Goal: Information Seeking & Learning: Check status

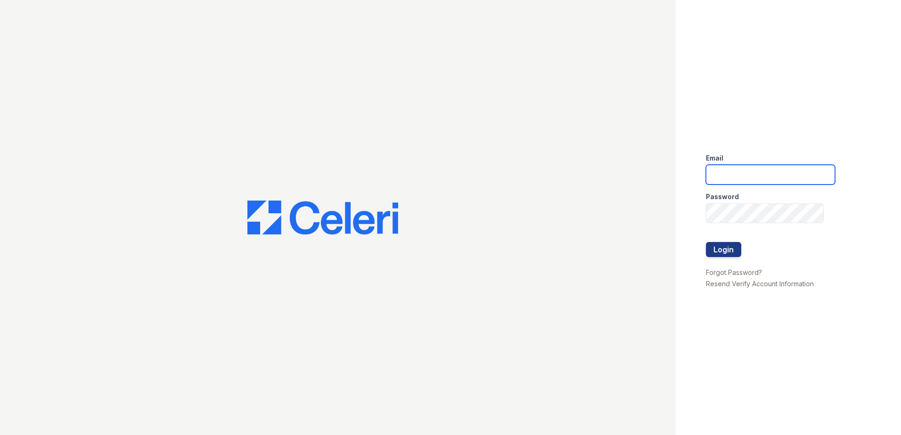
click at [809, 171] on input "email" at bounding box center [770, 175] width 129 height 20
type input "renewspringfield@trinity-pm.com"
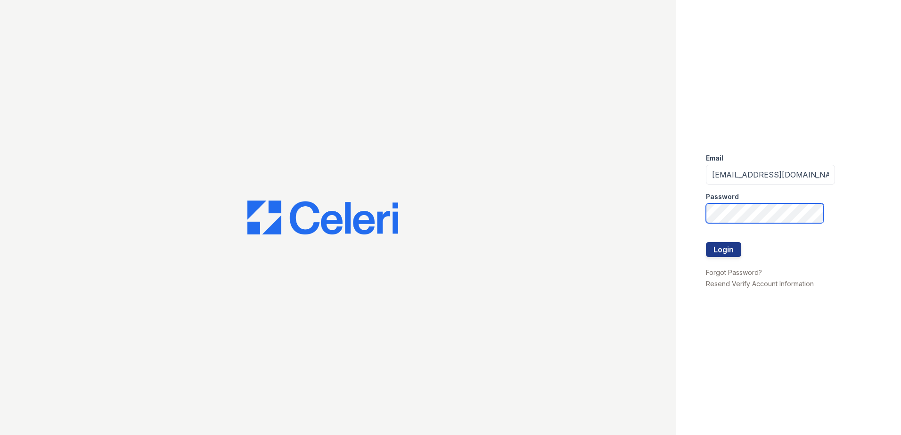
click at [706, 242] on button "Login" at bounding box center [723, 249] width 35 height 15
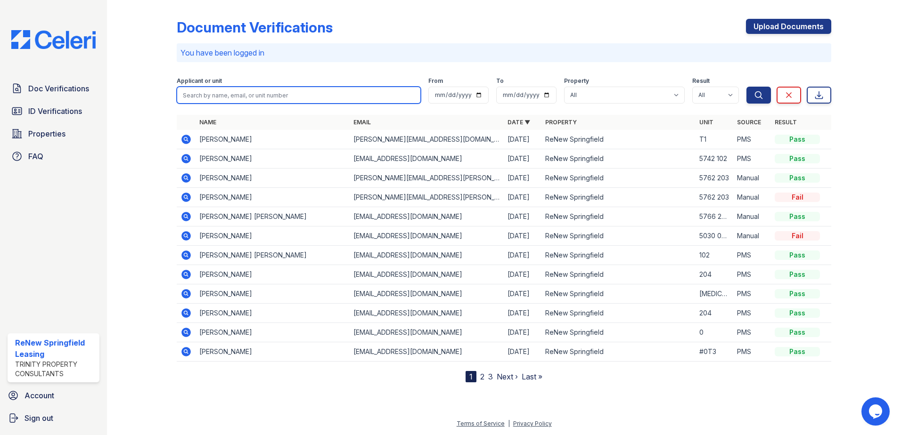
click at [250, 97] on input "search" at bounding box center [299, 95] width 244 height 17
type input "[PERSON_NAME]"
click at [746, 87] on button "Search" at bounding box center [758, 95] width 24 height 17
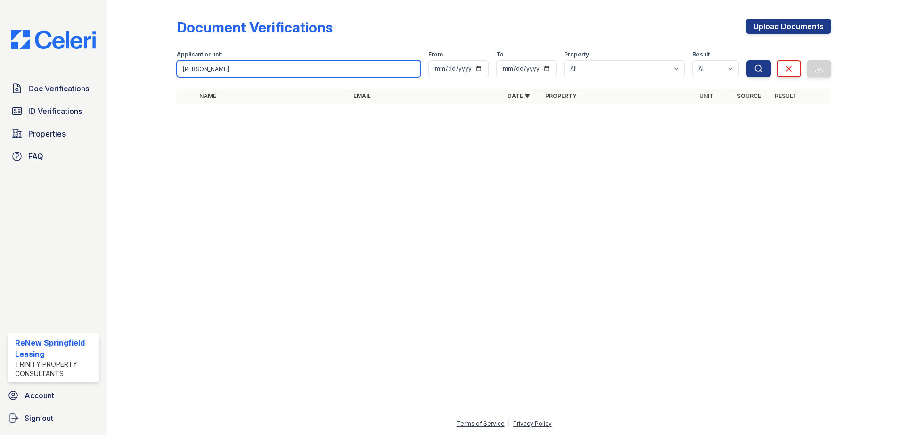
drag, startPoint x: 243, startPoint y: 64, endPoint x: 195, endPoint y: 73, distance: 49.3
click at [195, 73] on input "[PERSON_NAME]" at bounding box center [299, 68] width 244 height 17
type input "[PERSON_NAME]"
click at [746, 60] on button "Search" at bounding box center [758, 68] width 24 height 17
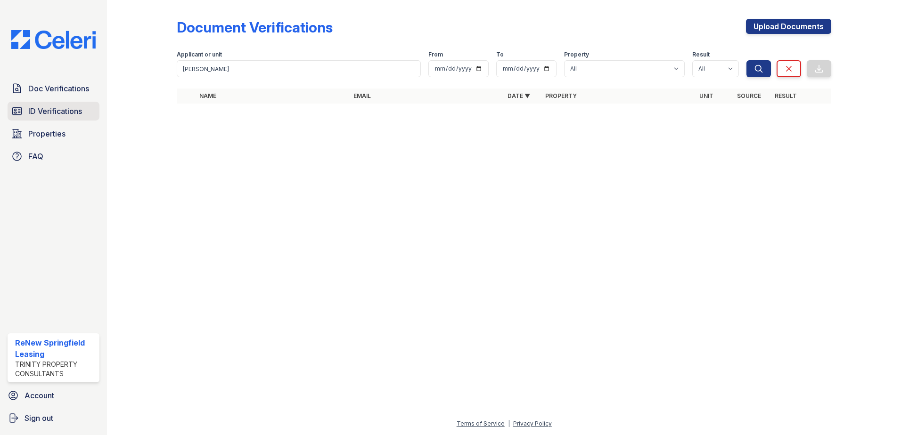
drag, startPoint x: 53, startPoint y: 107, endPoint x: 65, endPoint y: 106, distance: 11.5
click at [54, 107] on span "ID Verifications" at bounding box center [55, 111] width 54 height 11
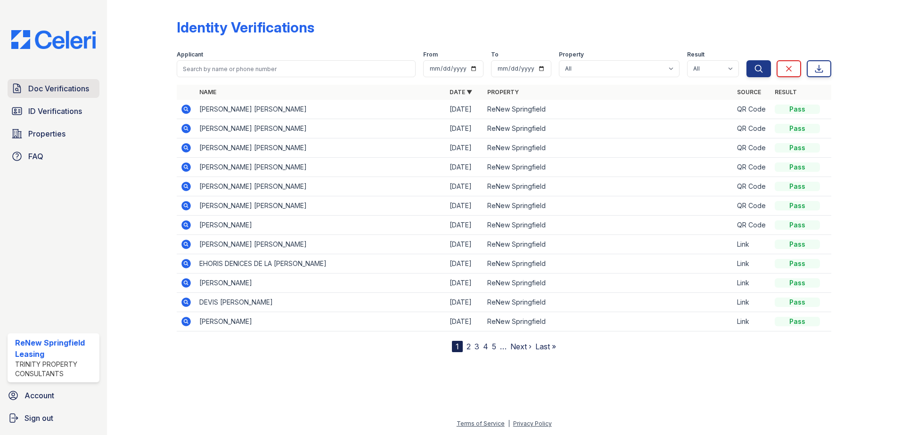
click at [78, 89] on span "Doc Verifications" at bounding box center [58, 88] width 61 height 11
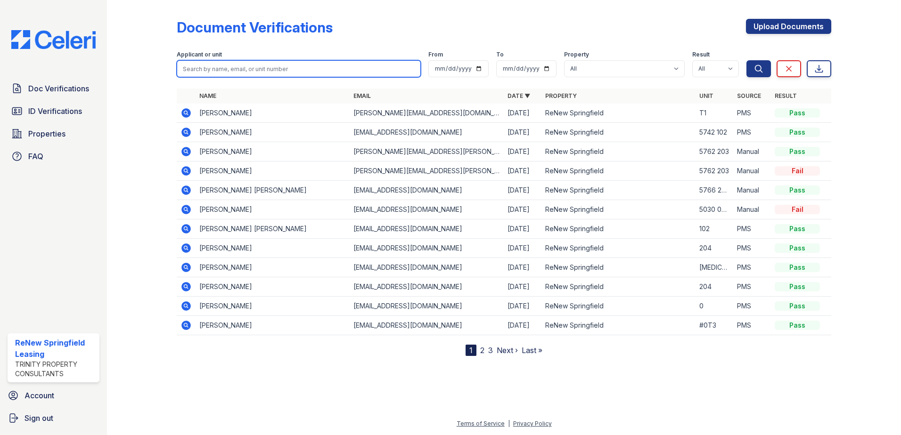
click at [361, 64] on input "search" at bounding box center [299, 68] width 244 height 17
type input "[PERSON_NAME]"
click at [746, 60] on button "Search" at bounding box center [758, 68] width 24 height 17
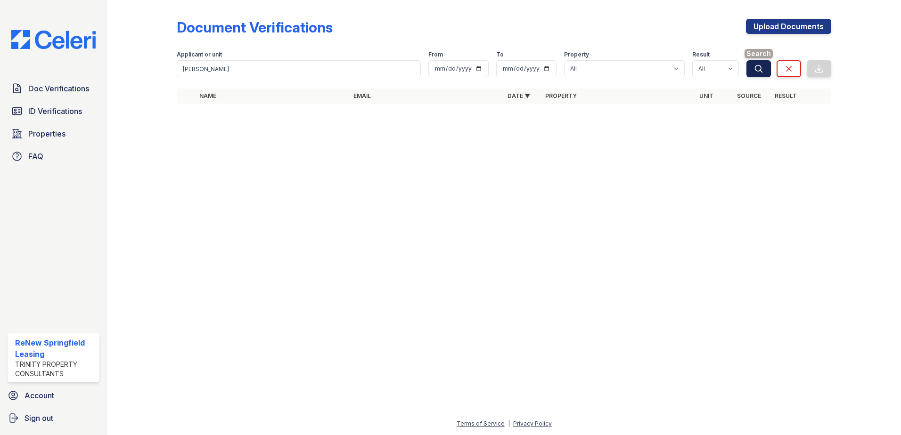
click at [762, 67] on icon "submit" at bounding box center [758, 68] width 9 height 9
click at [611, 70] on select "All ReNew Springfield" at bounding box center [624, 68] width 121 height 17
select select "1798"
click at [564, 60] on select "All ReNew Springfield" at bounding box center [624, 68] width 121 height 17
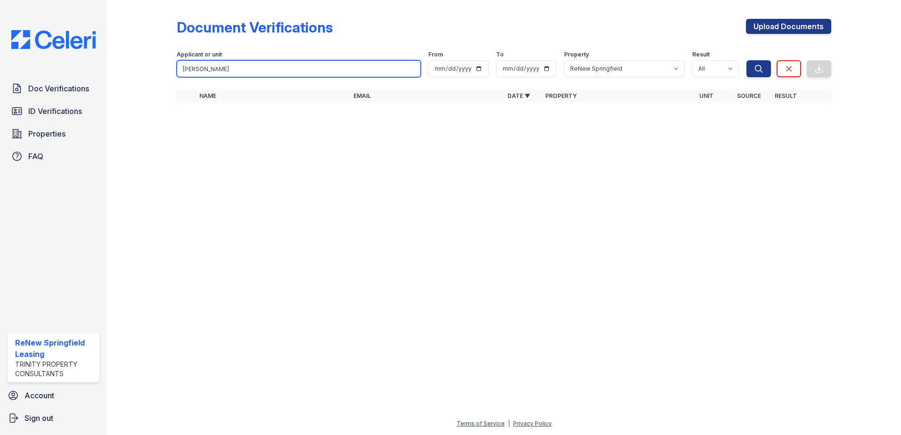
click at [213, 65] on input "[PERSON_NAME]" at bounding box center [299, 68] width 244 height 17
drag, startPoint x: 213, startPoint y: 65, endPoint x: 222, endPoint y: 65, distance: 8.5
click at [219, 65] on input "[PERSON_NAME]" at bounding box center [299, 68] width 244 height 17
type input "[PERSON_NAME]"
click at [746, 60] on button "Search" at bounding box center [758, 68] width 24 height 17
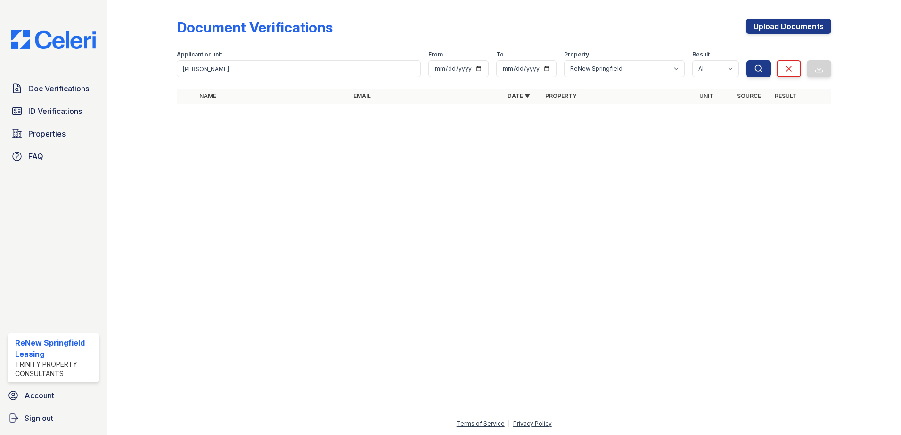
click at [56, 41] on img at bounding box center [53, 39] width 99 height 19
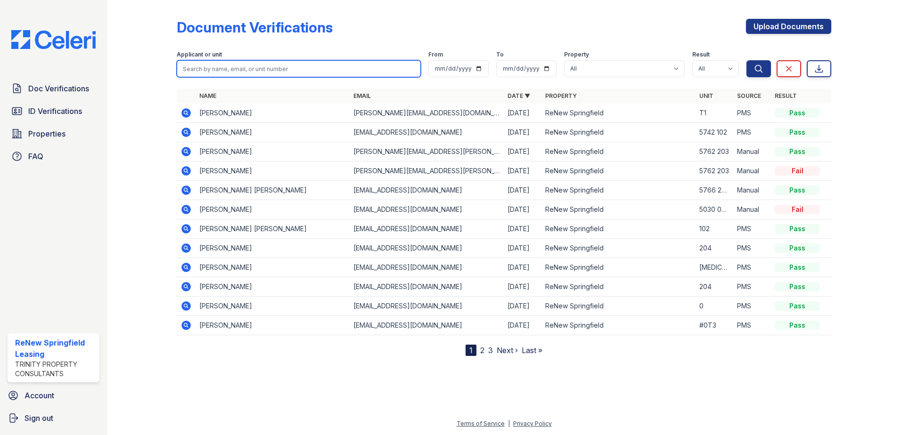
click at [295, 73] on input "search" at bounding box center [299, 68] width 244 height 17
type input "[PERSON_NAME]"
click at [746, 60] on button "Search" at bounding box center [758, 68] width 24 height 17
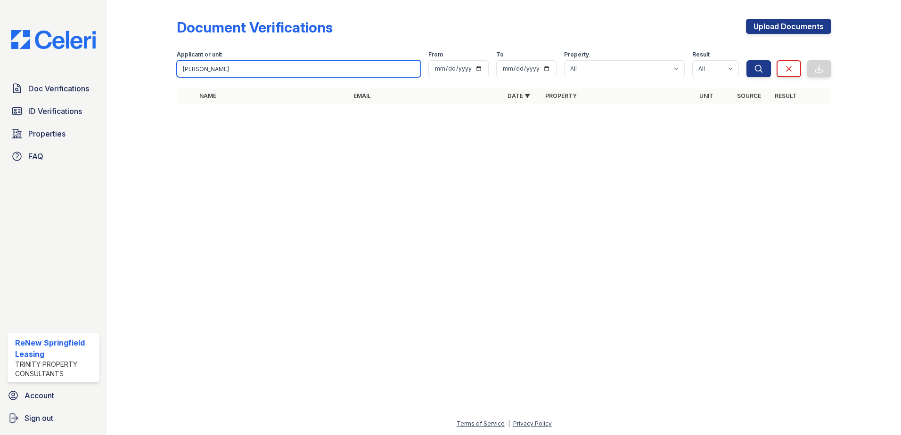
drag, startPoint x: 295, startPoint y: 73, endPoint x: 120, endPoint y: 97, distance: 176.7
click at [122, 97] on div "Document Verifications Upload Documents Filter Applicant or unit [PERSON_NAME] …" at bounding box center [503, 64] width 763 height 128
click at [263, 201] on div at bounding box center [503, 273] width 763 height 290
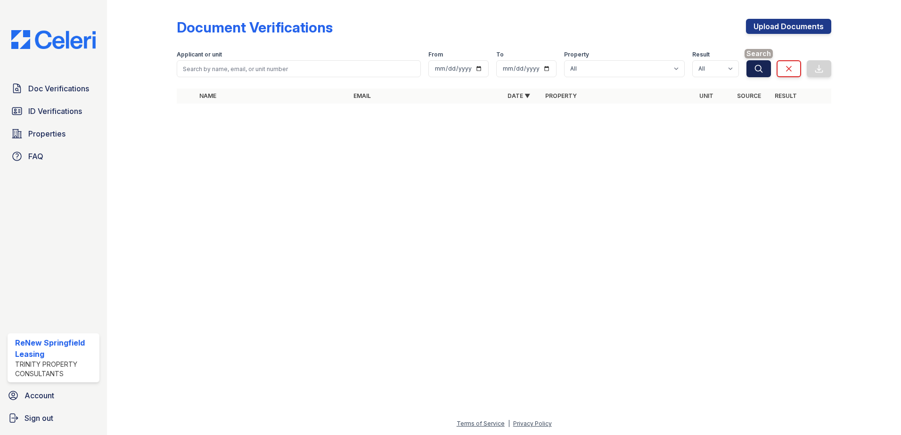
click at [756, 68] on icon "submit" at bounding box center [758, 68] width 9 height 9
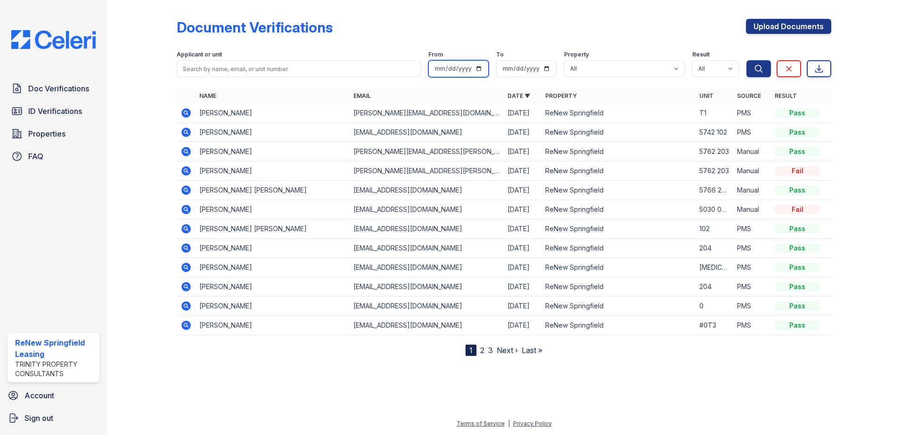
drag, startPoint x: 475, startPoint y: 62, endPoint x: 480, endPoint y: 67, distance: 7.0
click at [478, 65] on input "date" at bounding box center [458, 68] width 60 height 17
click at [480, 67] on input "date" at bounding box center [458, 68] width 60 height 17
type input "[DATE]"
click at [546, 68] on input "date" at bounding box center [526, 68] width 60 height 17
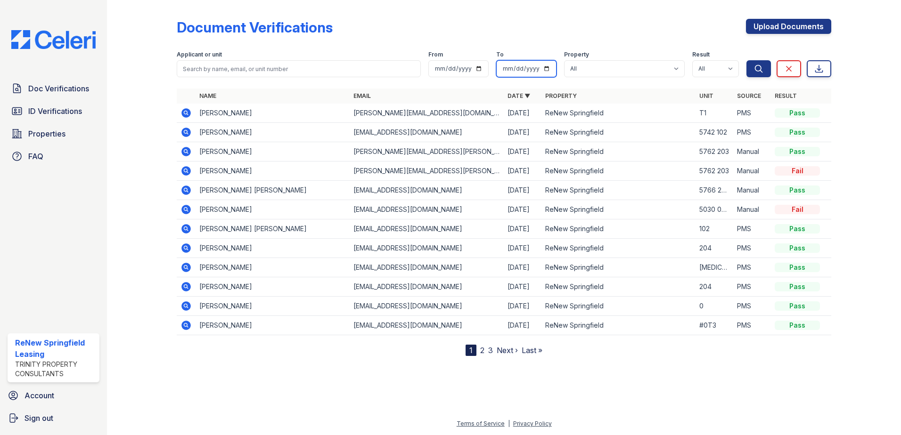
type input "[DATE]"
click at [757, 65] on icon "submit" at bounding box center [758, 68] width 9 height 9
